Goal: Complete application form

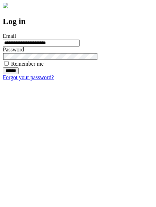
type input "**********"
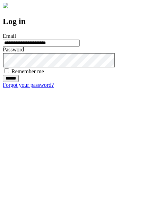
click at [19, 82] on input "******" at bounding box center [11, 78] width 16 height 7
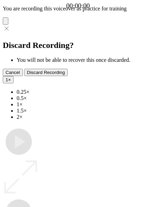
type input "**********"
